Goal: Task Accomplishment & Management: Complete application form

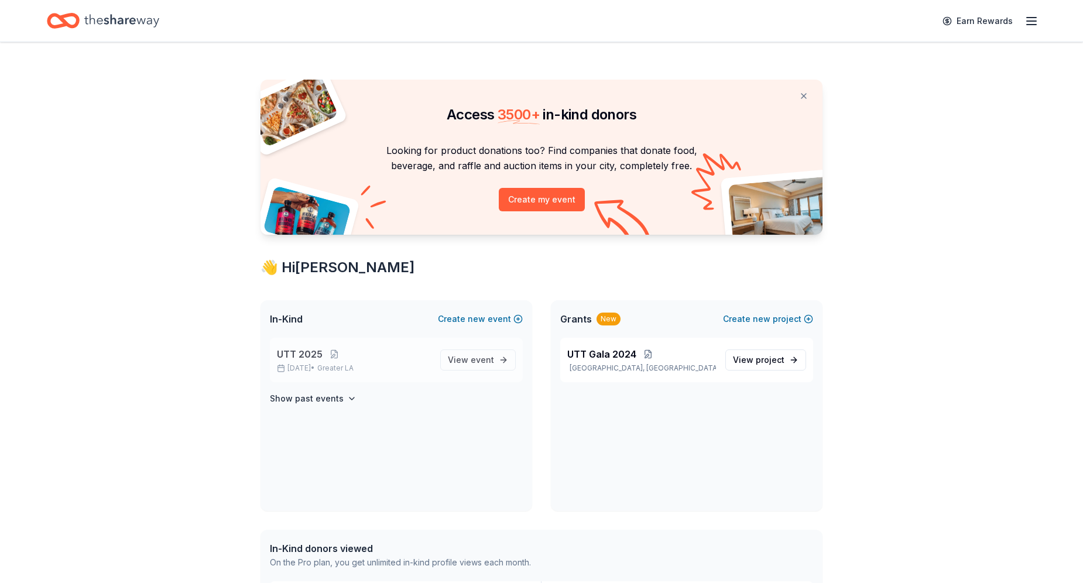
click at [345, 359] on p "UTT 2025" at bounding box center [354, 354] width 154 height 14
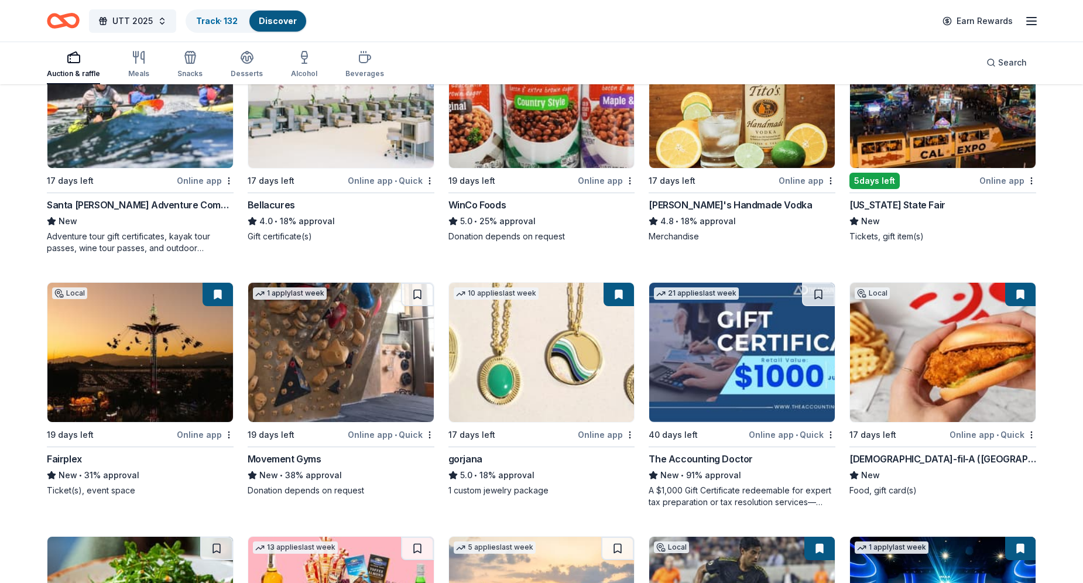
scroll to position [1932, 0]
click at [137, 336] on img at bounding box center [140, 351] width 186 height 139
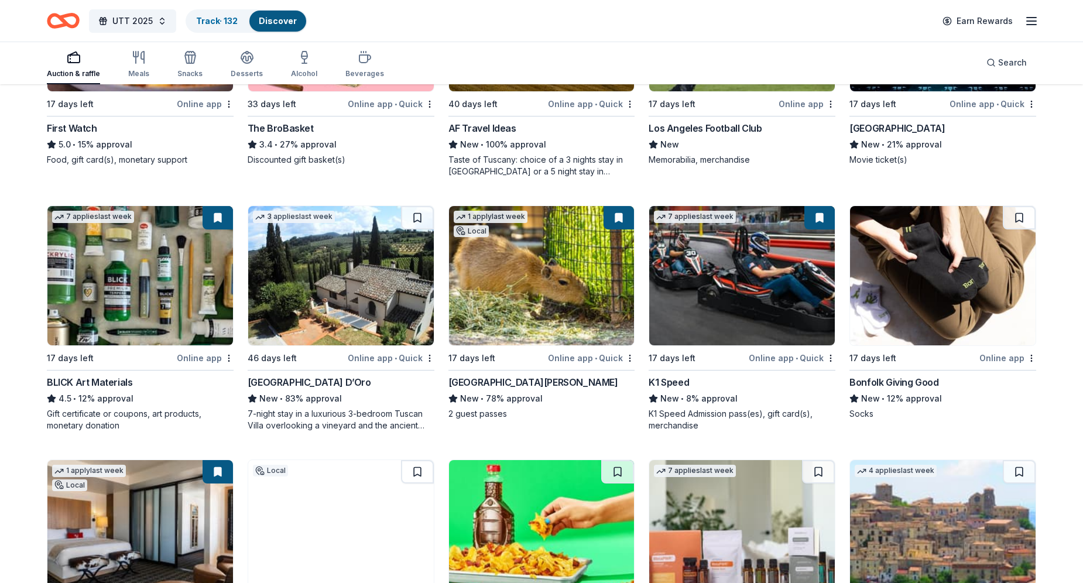
scroll to position [2517, 0]
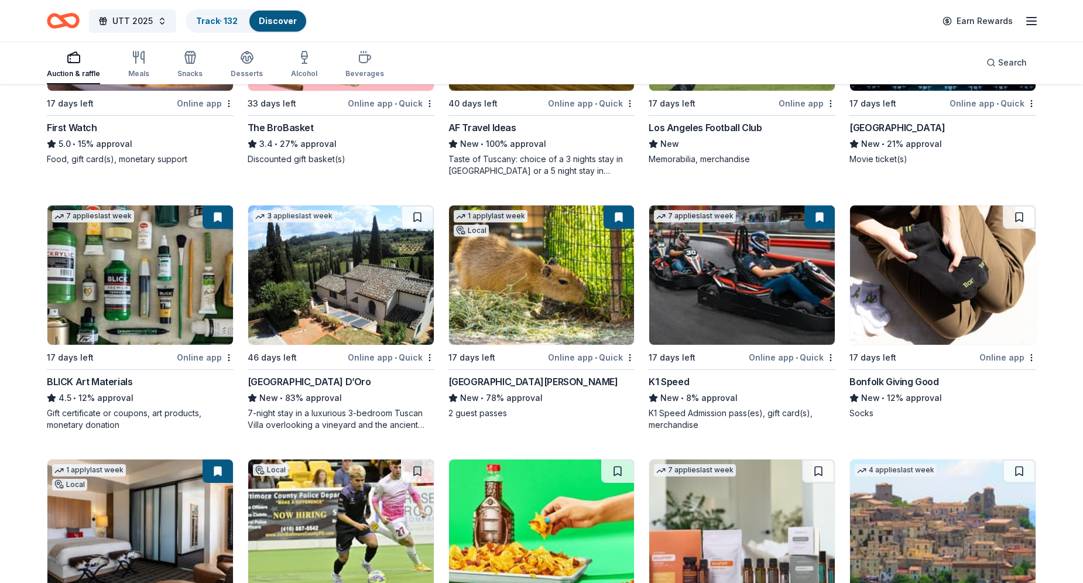
click at [927, 375] on div "Bonfolk Giving Good" at bounding box center [894, 382] width 89 height 14
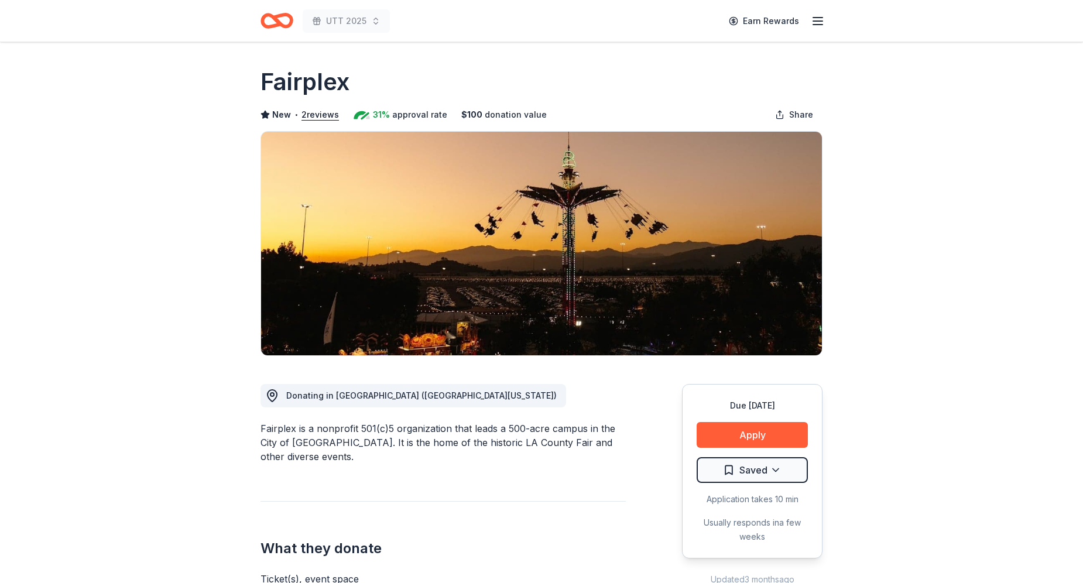
drag, startPoint x: 0, startPoint y: 0, endPoint x: 537, endPoint y: 398, distance: 668.5
click at [785, 434] on button "Apply" at bounding box center [752, 435] width 111 height 26
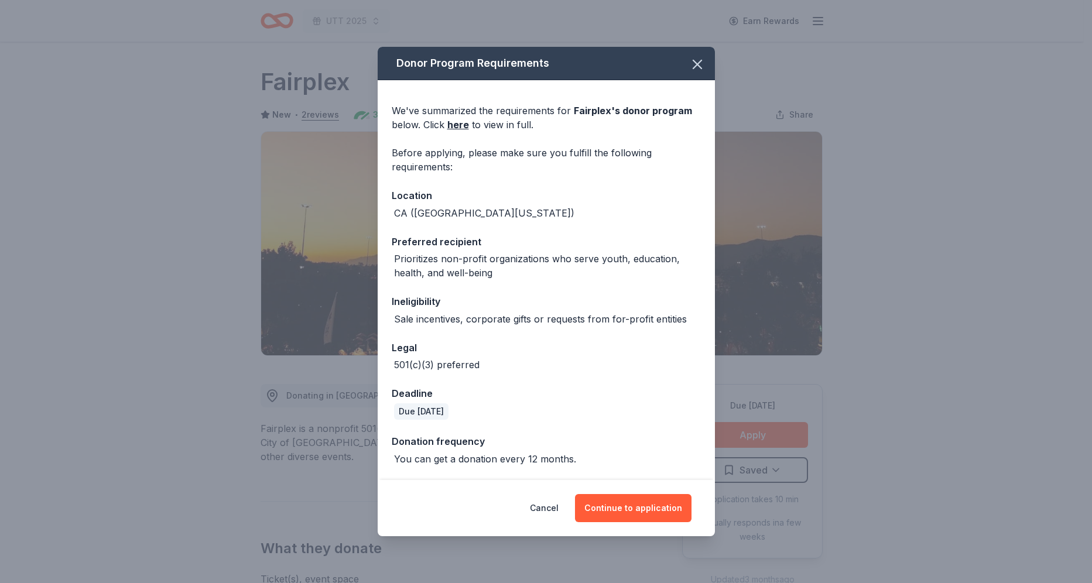
click at [676, 491] on div "Cancel Continue to application" at bounding box center [546, 508] width 337 height 56
click at [647, 500] on button "Continue to application" at bounding box center [633, 508] width 117 height 28
